Goal: Task Accomplishment & Management: Complete application form

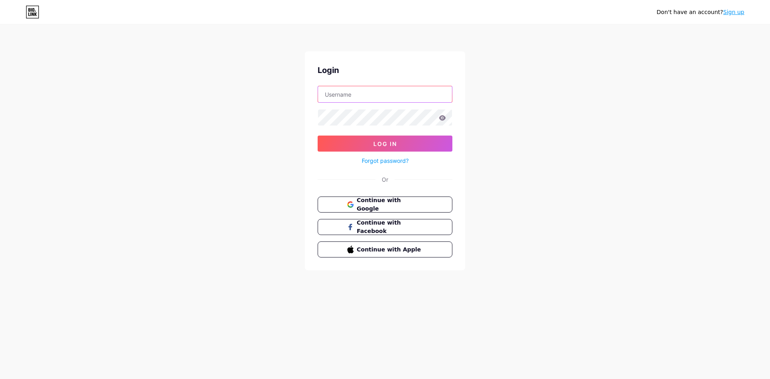
click at [346, 93] on input "text" at bounding box center [385, 94] width 134 height 16
type input "[EMAIL_ADDRESS][DOMAIN_NAME]"
click at [738, 11] on link "Sign up" at bounding box center [733, 12] width 21 height 6
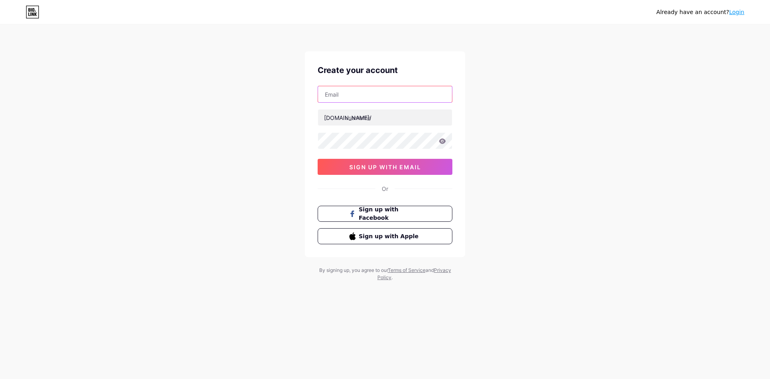
click at [361, 92] on input "text" at bounding box center [385, 94] width 134 height 16
type input "[EMAIL_ADDRESS][DOMAIN_NAME]"
click at [366, 115] on input "text" at bounding box center [385, 117] width 134 height 16
type input "desototo"
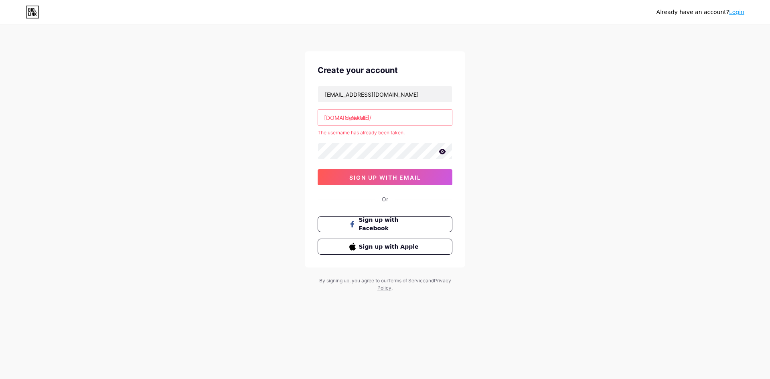
click at [335, 117] on div "[DOMAIN_NAME]/" at bounding box center [347, 117] width 47 height 8
click at [388, 115] on input "desototo" at bounding box center [385, 117] width 134 height 16
copy div "[DOMAIN_NAME]/"
